Goal: Task Accomplishment & Management: Use online tool/utility

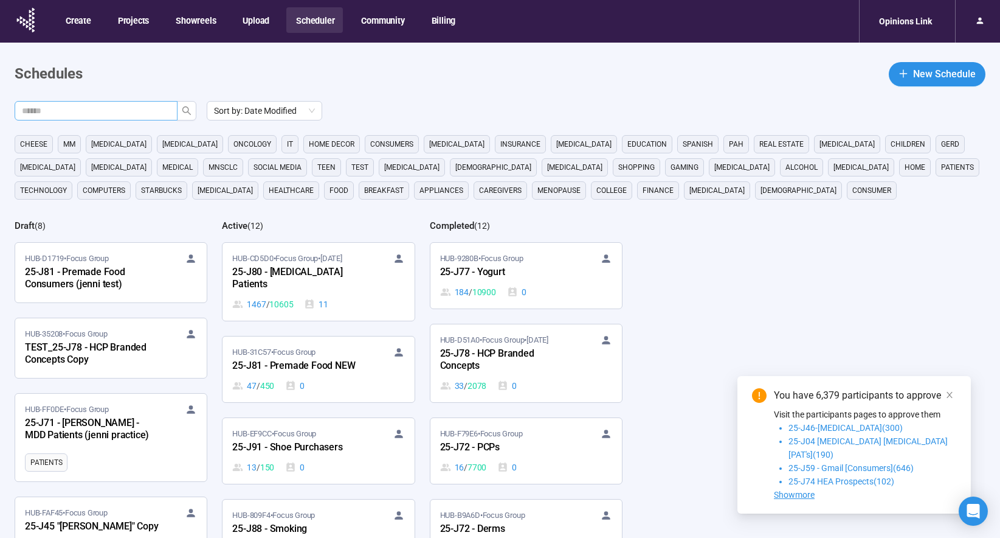
click at [128, 114] on input "text" at bounding box center [91, 110] width 139 height 13
type input "***"
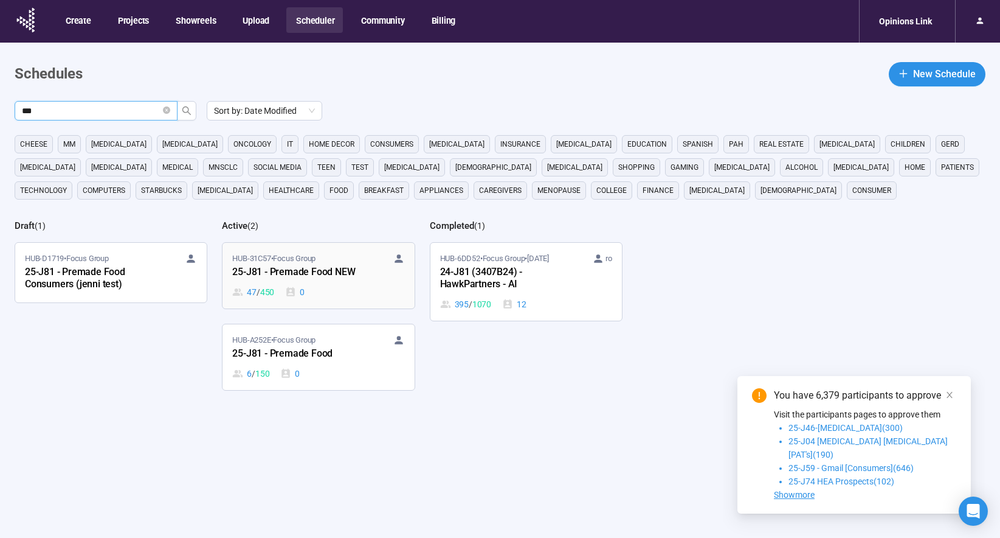
click at [359, 286] on div "47 / 450 0" at bounding box center [318, 291] width 172 height 13
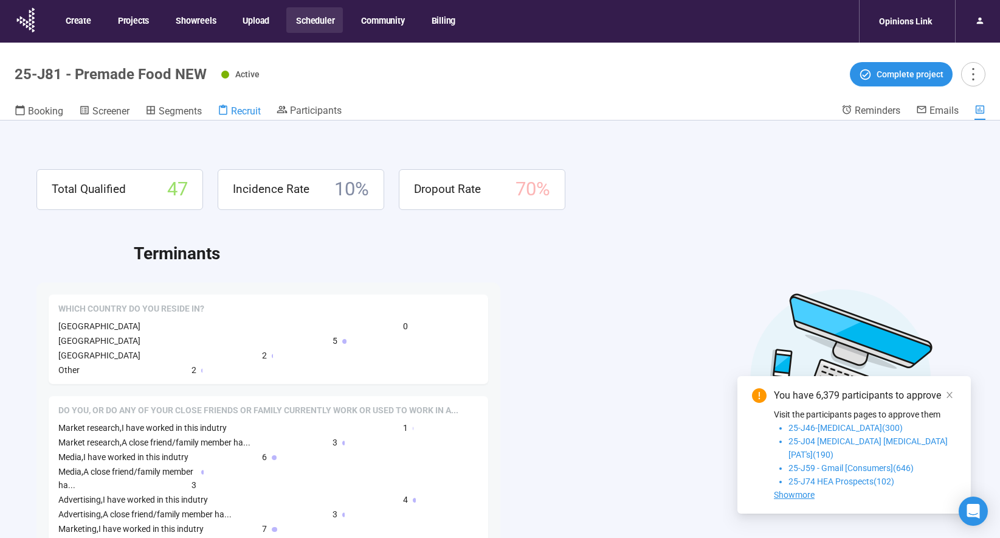
click at [251, 118] on link "Recruit" at bounding box center [239, 112] width 43 height 16
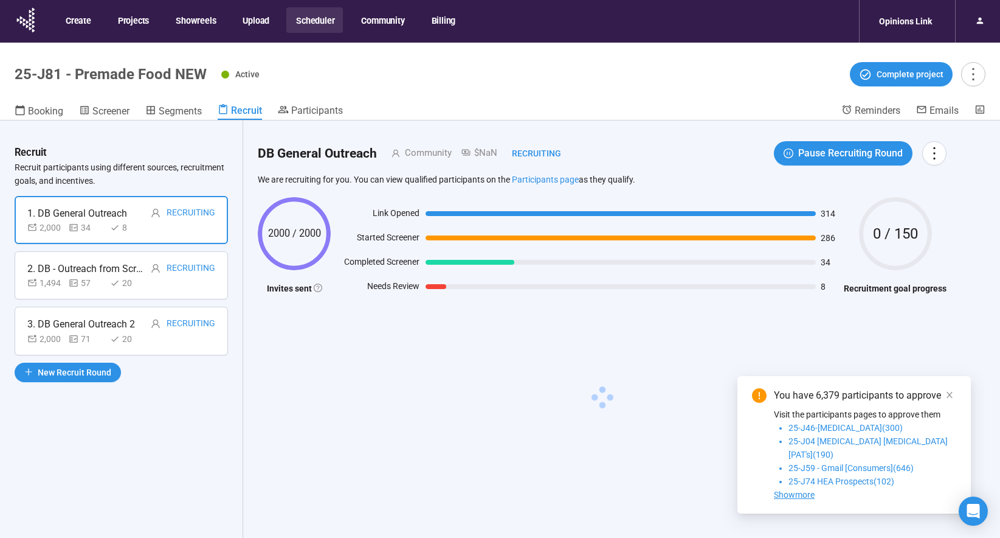
click at [135, 272] on div "2. DB - Outreach from Screener #1" at bounding box center [85, 268] width 116 height 15
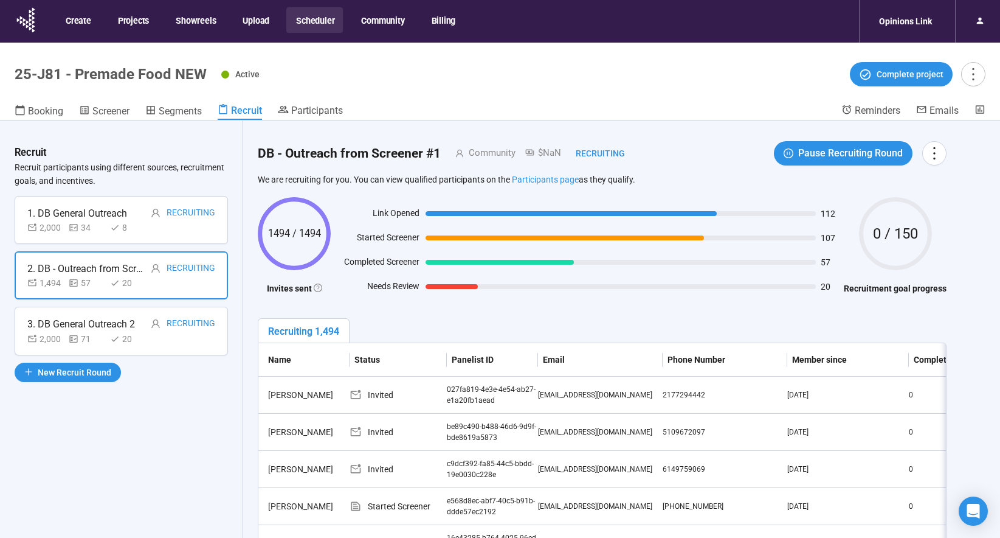
click at [146, 342] on div "20" at bounding box center [128, 338] width 36 height 13
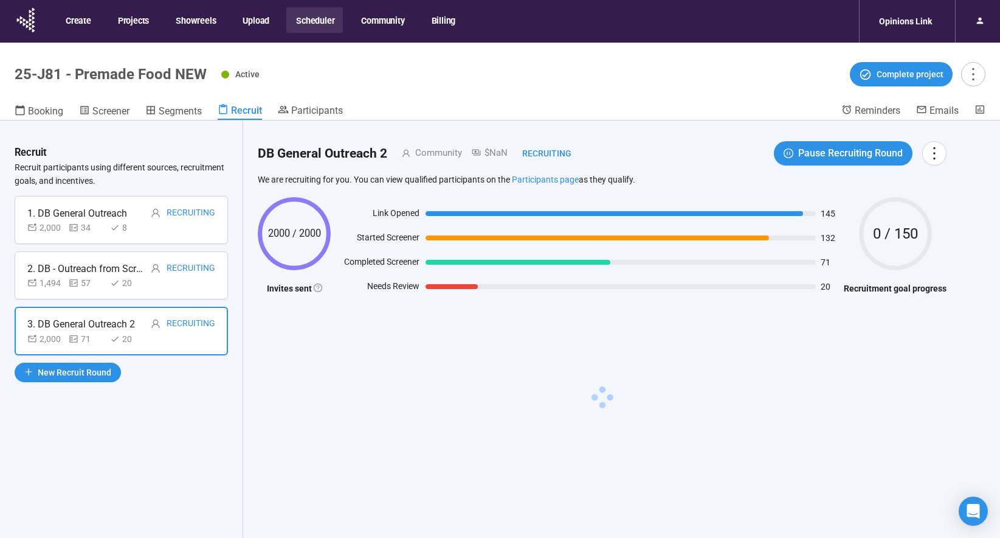
click at [146, 233] on div "8" at bounding box center [128, 227] width 36 height 13
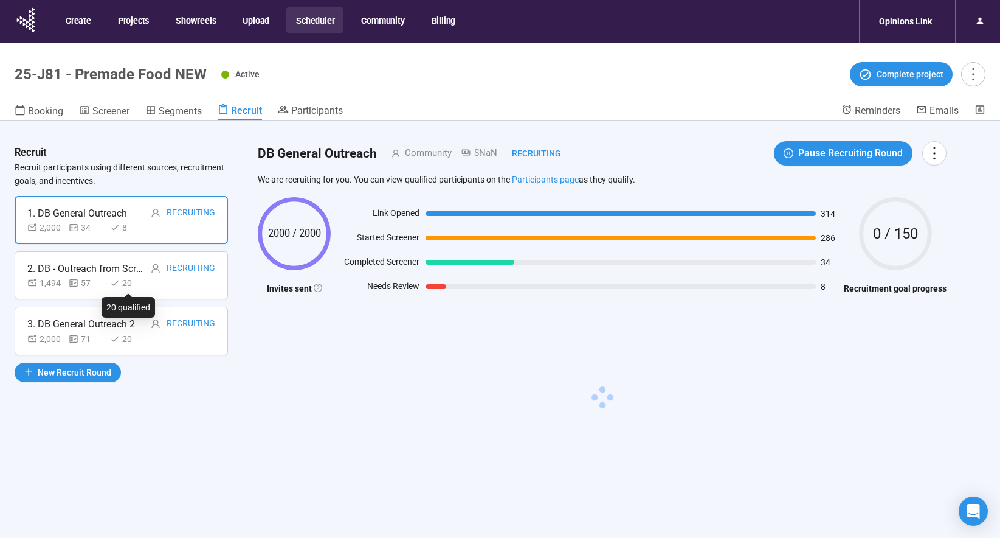
click at [146, 286] on div "20" at bounding box center [128, 282] width 36 height 13
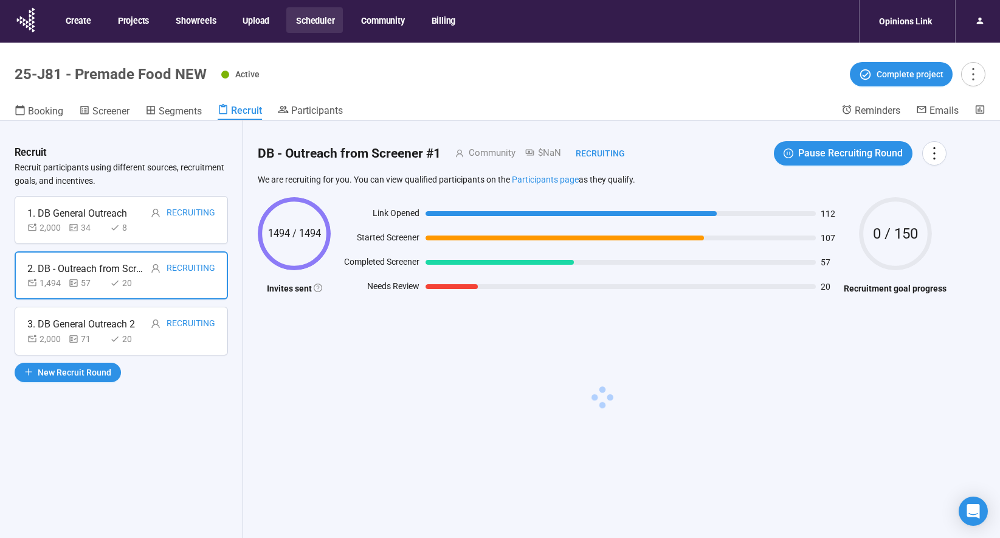
click at [154, 347] on div "3. DB General Outreach 2 Recruiting 2,000 71 20" at bounding box center [121, 330] width 213 height 48
